Goal: Check status: Check status

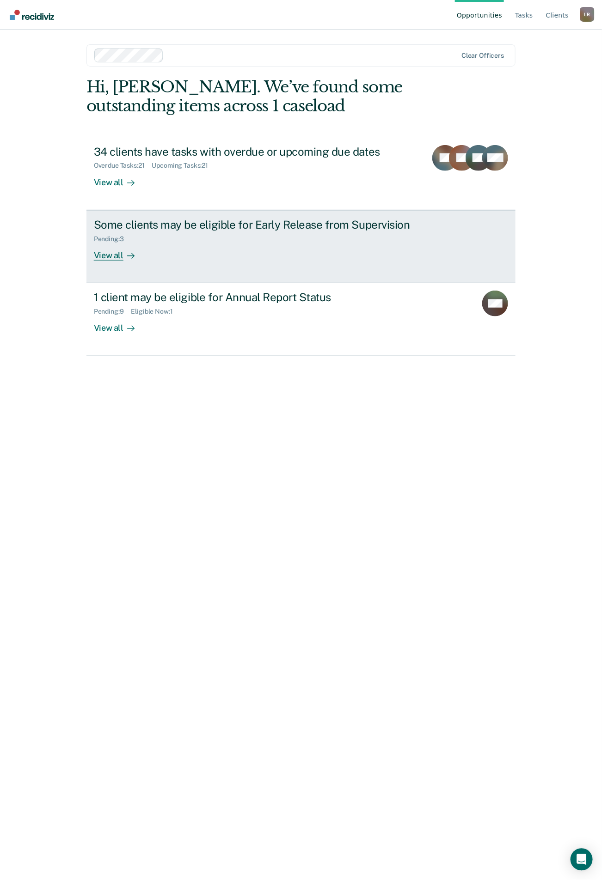
click at [96, 253] on div "View all" at bounding box center [120, 252] width 52 height 18
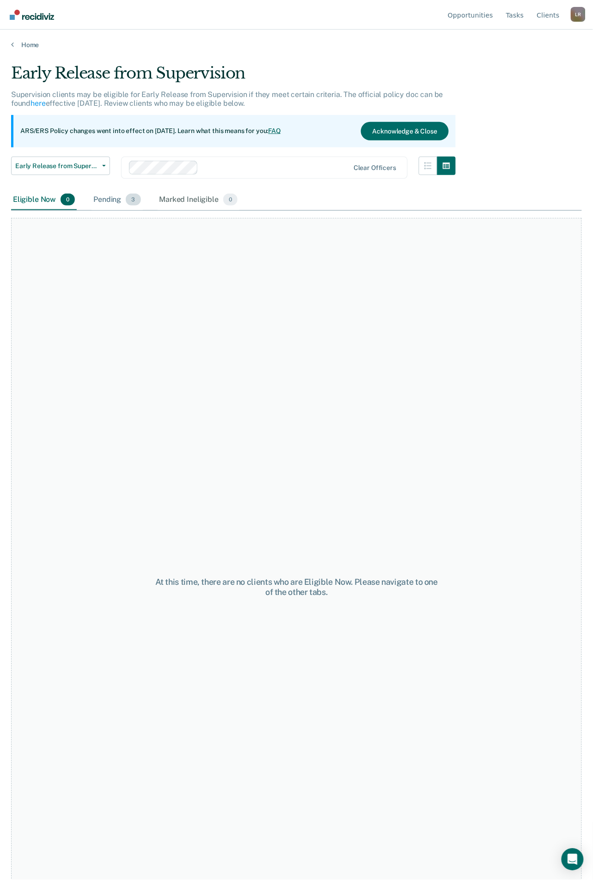
click at [109, 196] on div "Pending 3" at bounding box center [116, 200] width 51 height 20
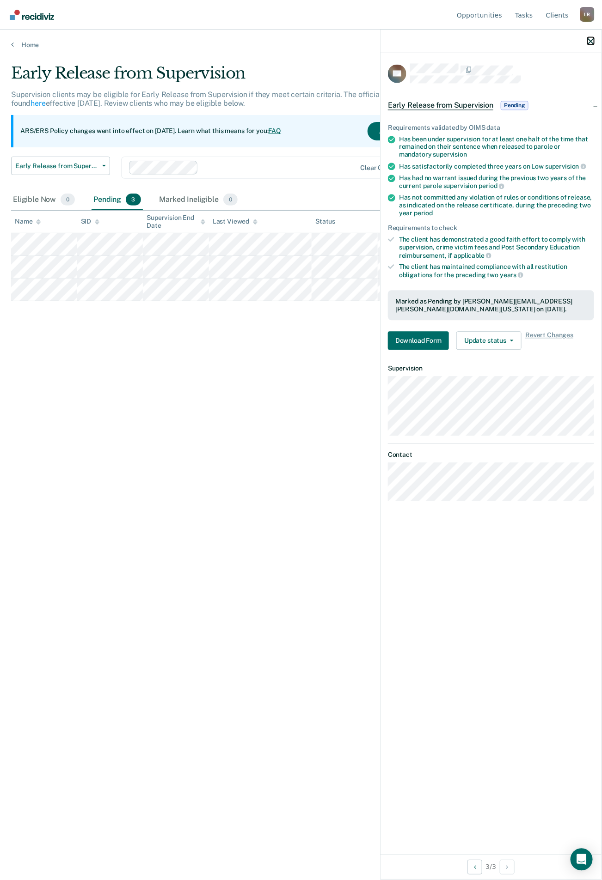
click at [592, 37] on button "button" at bounding box center [590, 41] width 6 height 8
